Goal: Task Accomplishment & Management: Manage account settings

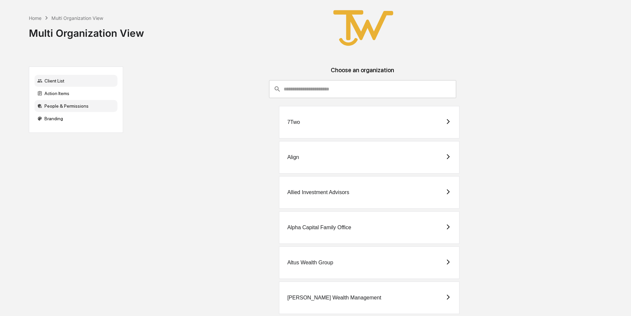
click at [68, 109] on div "People & Permissions" at bounding box center [75, 106] width 83 height 12
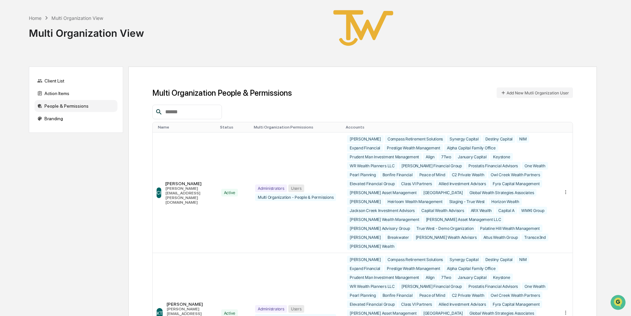
click at [203, 112] on input "text" at bounding box center [190, 112] width 56 height 9
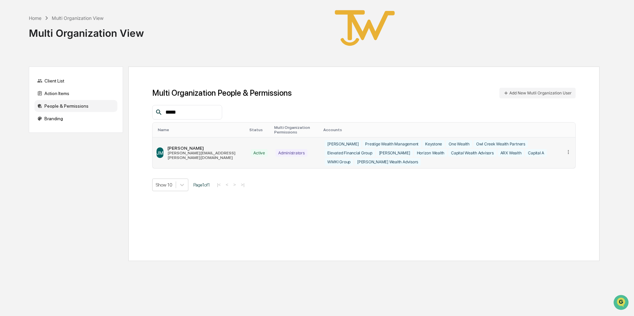
type input "*****"
click at [568, 152] on icon at bounding box center [568, 152] width 6 height 6
click at [561, 159] on div "Edit Accounts" at bounding box center [543, 162] width 46 height 6
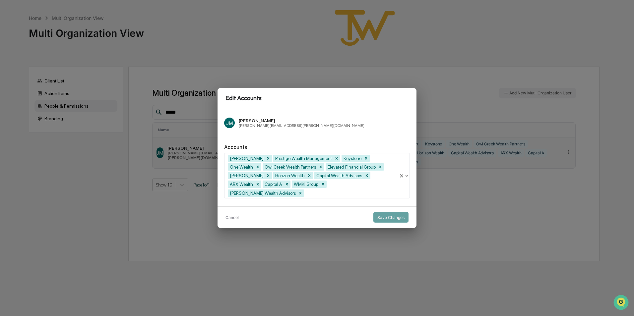
click at [356, 191] on div at bounding box center [350, 193] width 90 height 8
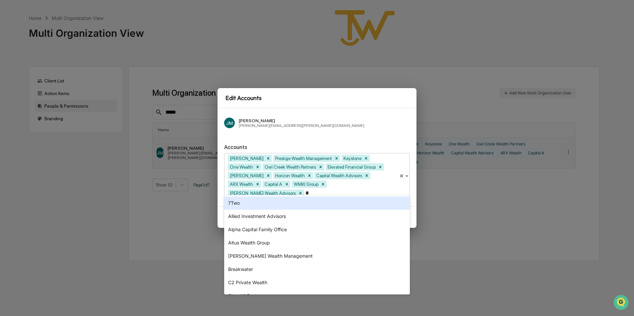
type input "***"
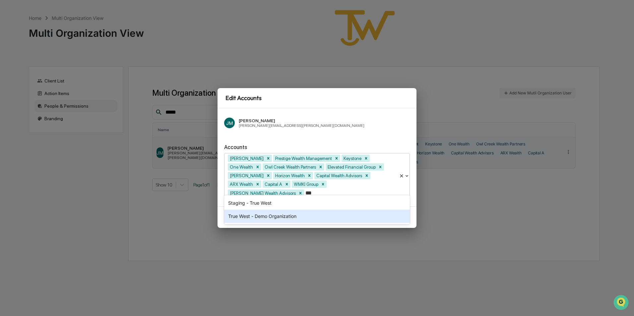
click at [309, 218] on div "True West - Demo Organization" at bounding box center [317, 216] width 186 height 13
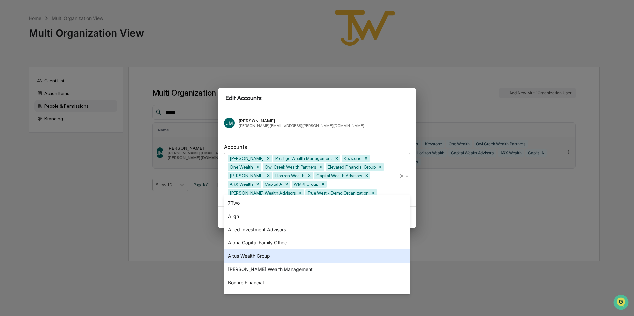
click at [385, 144] on div "Accounts option True West - Demo Organization, selected. 35 results available. …" at bounding box center [317, 169] width 186 height 60
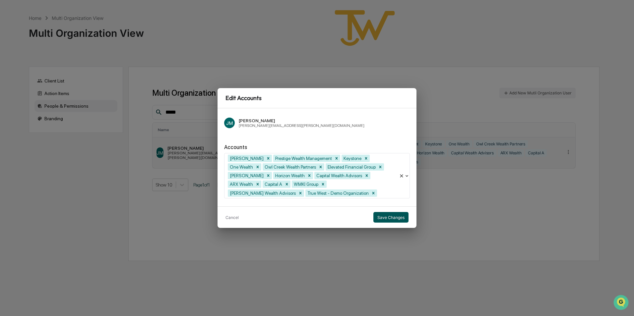
click at [395, 215] on button "Save Changes" at bounding box center [390, 217] width 35 height 11
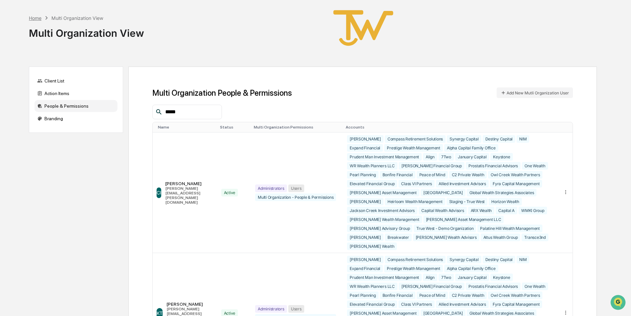
click at [37, 18] on div "Home" at bounding box center [35, 18] width 13 height 6
